Goal: Navigation & Orientation: Find specific page/section

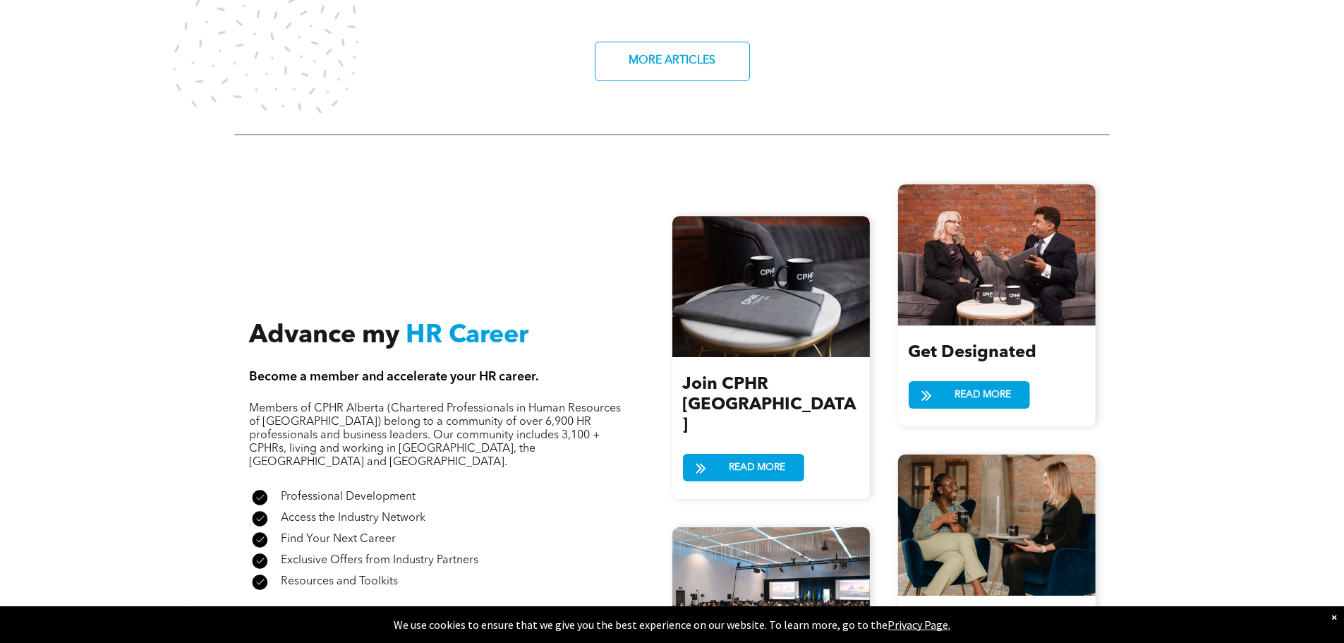
scroll to position [1482, 0]
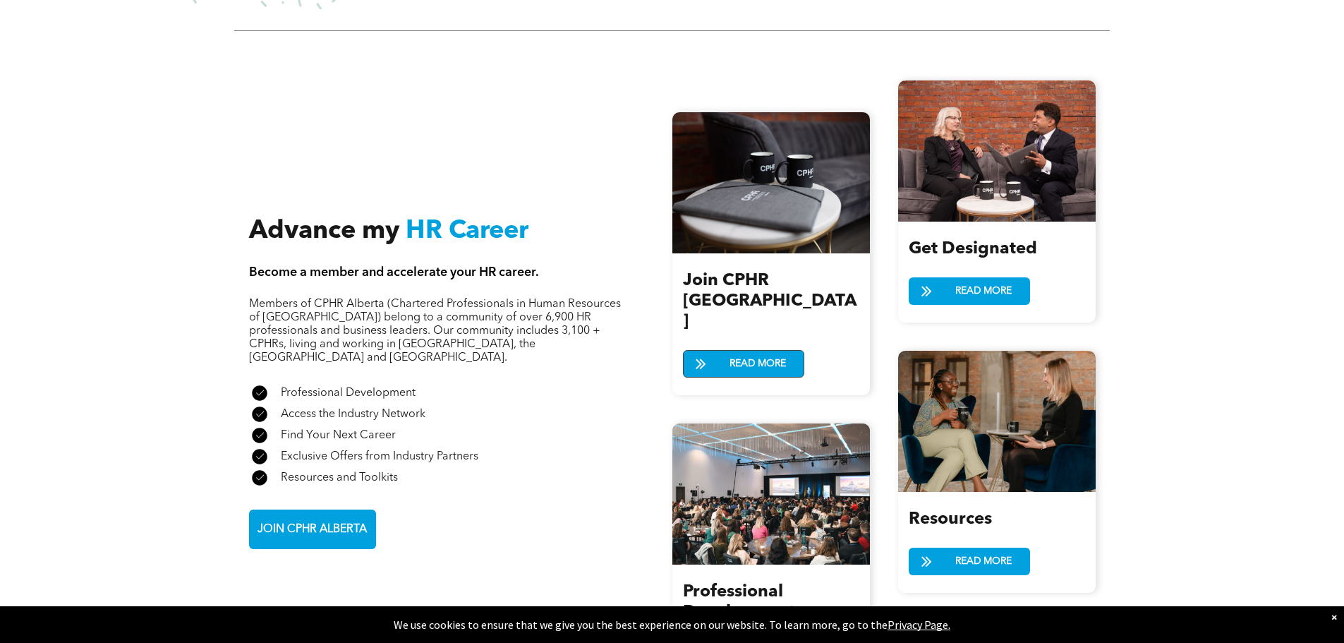
click at [757, 351] on span "READ MORE" at bounding box center [758, 364] width 66 height 26
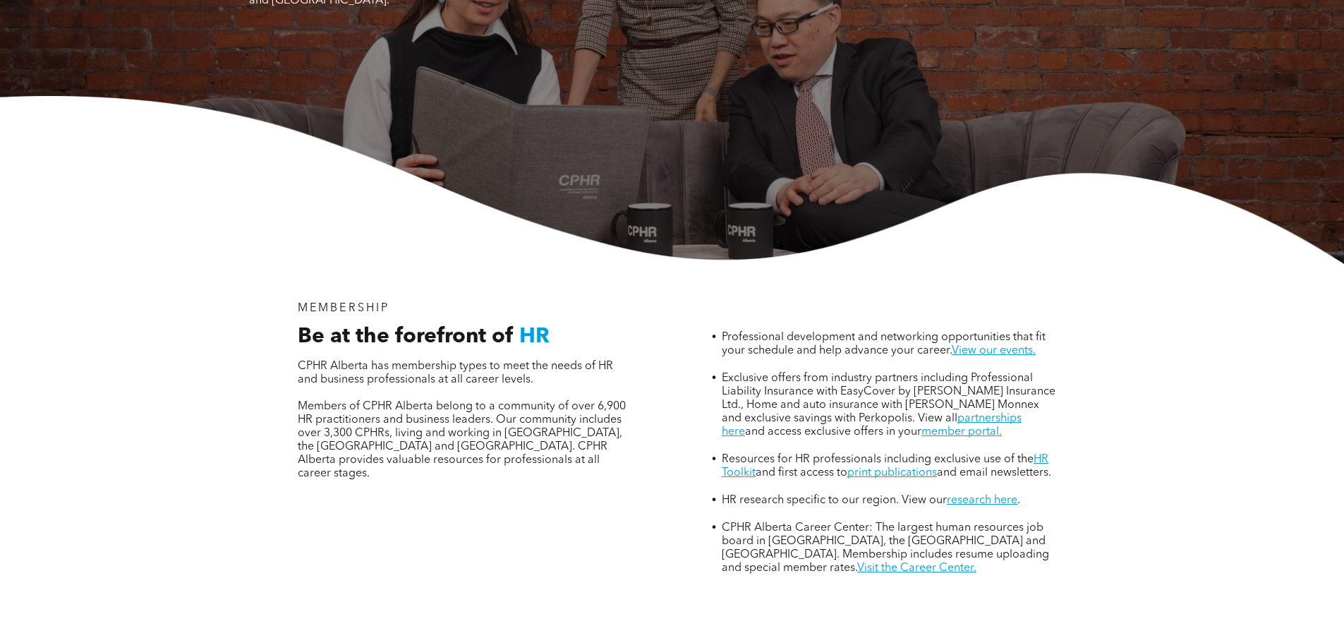
scroll to position [353, 0]
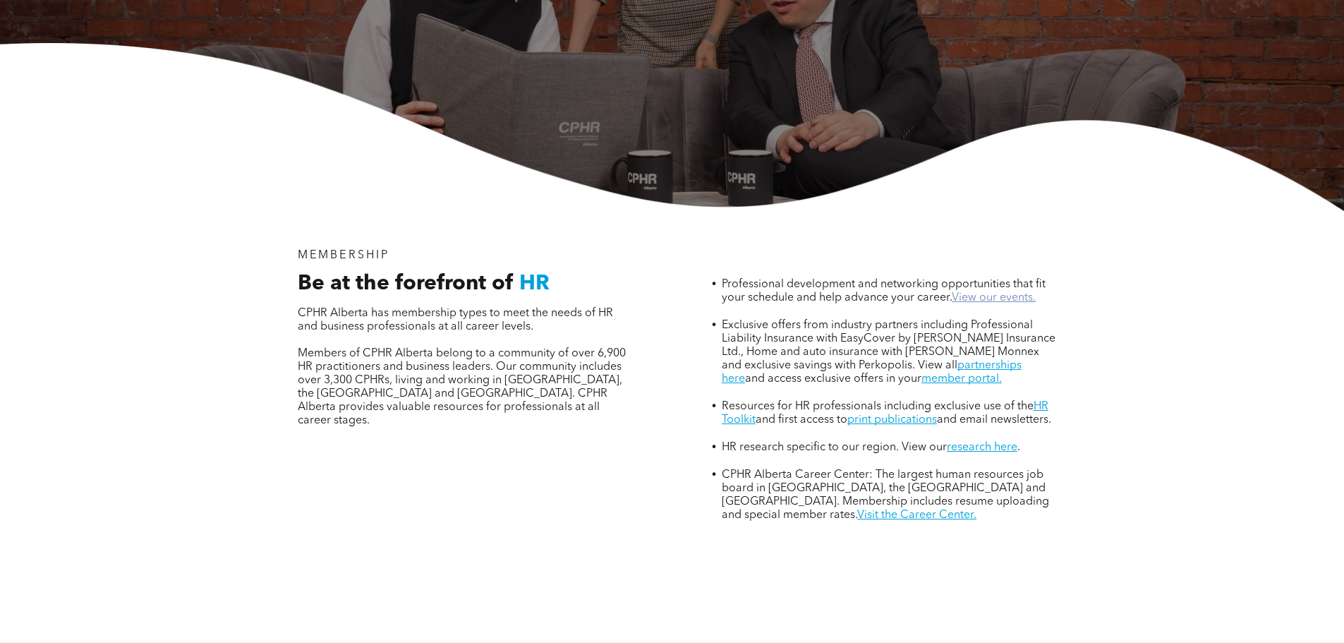
click at [977, 292] on link "View our events." at bounding box center [994, 297] width 84 height 11
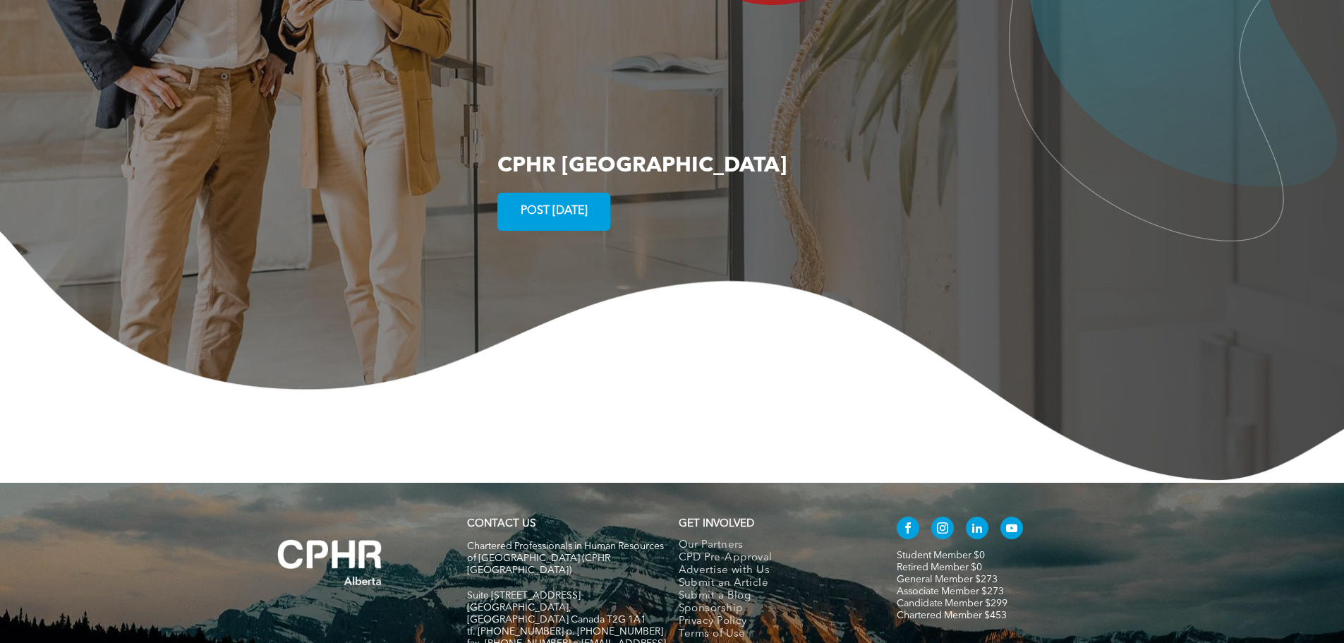
scroll to position [2591, 0]
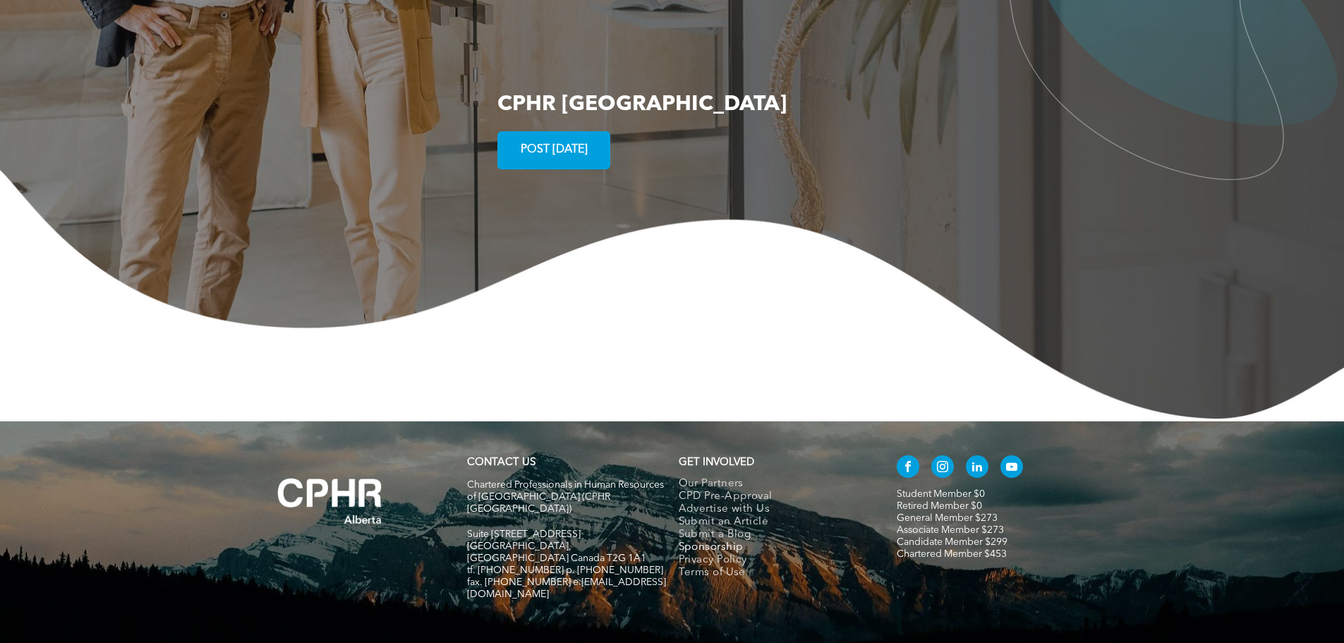
click at [719, 541] on span "Sponsorship" at bounding box center [711, 547] width 65 height 13
